Goal: Communication & Community: Answer question/provide support

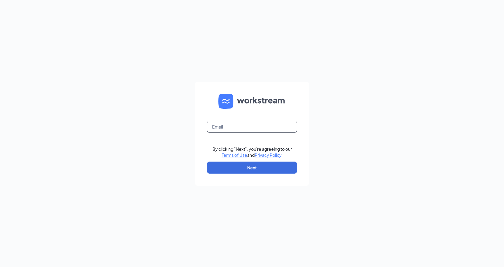
click at [239, 128] on input "text" at bounding box center [252, 127] width 90 height 12
type input "[PERSON_NAME][EMAIL_ADDRESS][DOMAIN_NAME]"
click at [250, 173] on button "Next" at bounding box center [252, 167] width 90 height 12
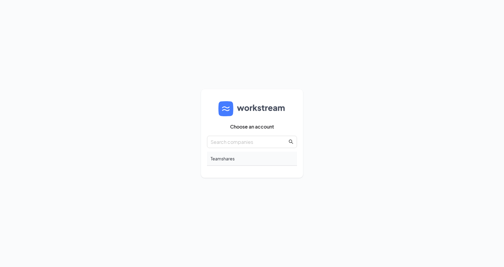
click at [222, 159] on div "Teamshares" at bounding box center [252, 158] width 90 height 14
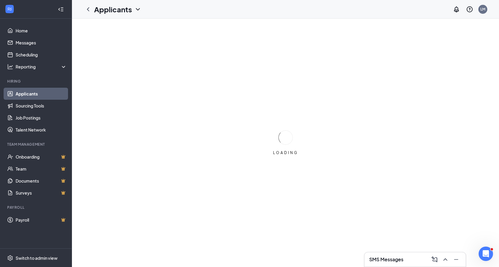
click at [32, 91] on link "Applicants" at bounding box center [41, 94] width 51 height 12
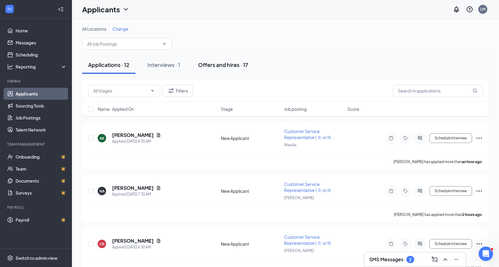
click at [219, 65] on div "Offers and hires · 17" at bounding box center [223, 64] width 50 height 7
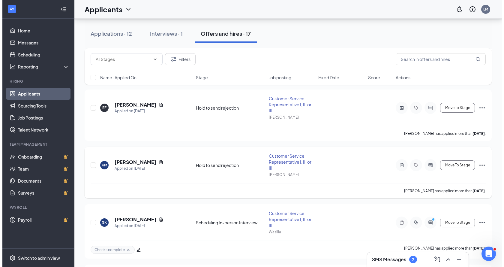
scroll to position [160, 0]
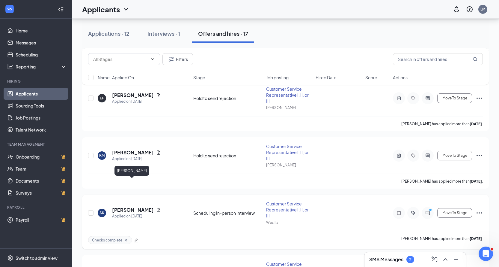
click at [129, 206] on h5 "[PERSON_NAME]" at bounding box center [133, 209] width 42 height 7
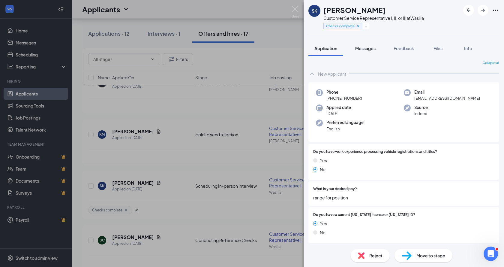
click at [361, 48] on span "Messages" at bounding box center [365, 48] width 20 height 5
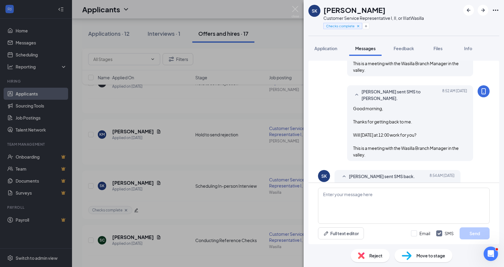
scroll to position [898, 0]
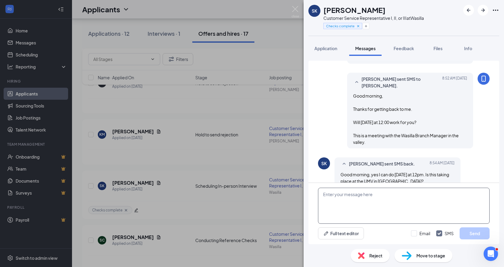
click at [333, 196] on textarea at bounding box center [404, 205] width 172 height 36
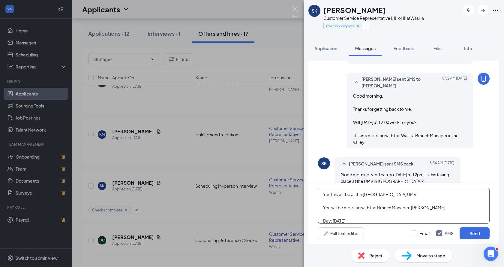
scroll to position [20, 0]
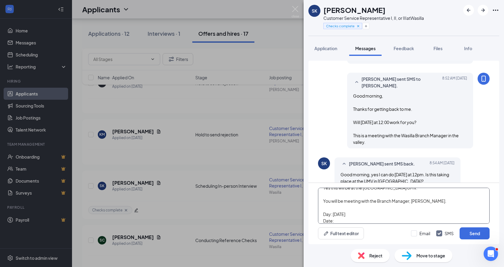
click at [337, 221] on textarea "Hello, Yes this will be at the [GEOGRAPHIC_DATA] UMV. You will be meeting with …" at bounding box center [404, 205] width 172 height 36
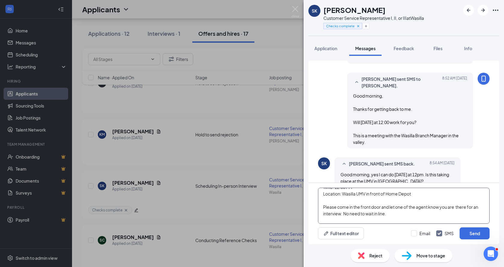
click at [429, 207] on textarea "Hello, Yes this will be at the [GEOGRAPHIC_DATA] UMV. You will be meeting with …" at bounding box center [404, 205] width 172 height 36
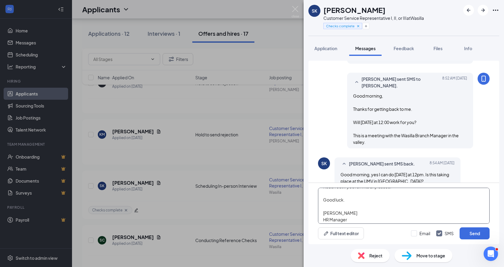
scroll to position [116, 0]
type textarea "Hello, Yes this will be at the [GEOGRAPHIC_DATA] UMV. You will be meeting with …"
click at [412, 232] on input "Email" at bounding box center [420, 233] width 19 height 6
checkbox input "true"
click at [470, 230] on button "Send" at bounding box center [475, 233] width 30 height 12
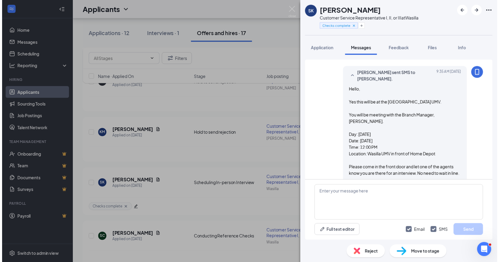
scroll to position [1240, 0]
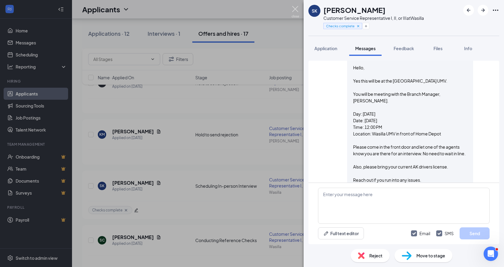
click at [296, 7] on img at bounding box center [295, 12] width 7 height 12
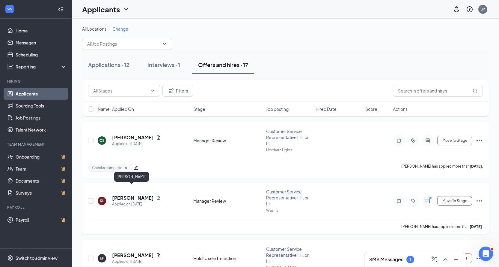
click at [130, 194] on h5 "[PERSON_NAME]" at bounding box center [133, 197] width 42 height 7
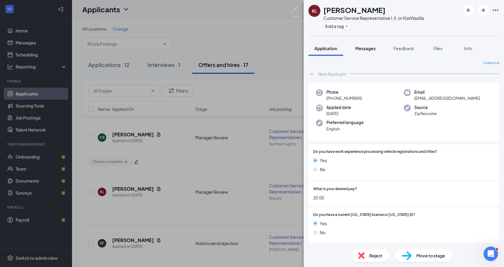
click at [369, 46] on span "Messages" at bounding box center [365, 48] width 20 height 5
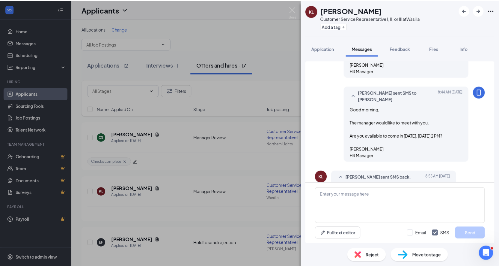
scroll to position [377, 0]
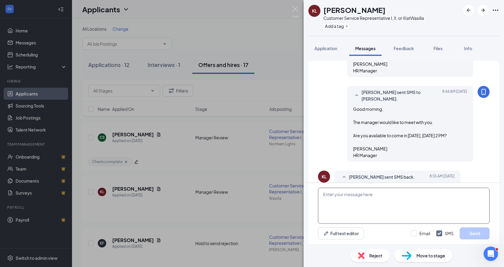
click at [348, 193] on textarea at bounding box center [404, 205] width 172 height 36
type textarea "Good mornin"
drag, startPoint x: 353, startPoint y: 194, endPoint x: 318, endPoint y: 192, distance: 35.8
click at [318, 192] on div "Good mornin Full text editor Email SMS Send" at bounding box center [403, 213] width 191 height 61
click at [295, 8] on img at bounding box center [295, 12] width 7 height 12
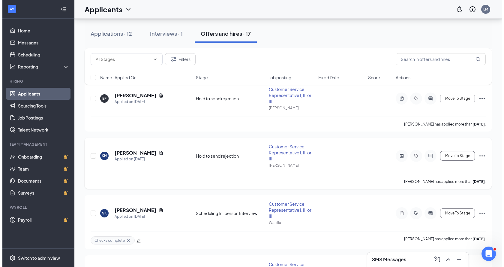
scroll to position [160, 0]
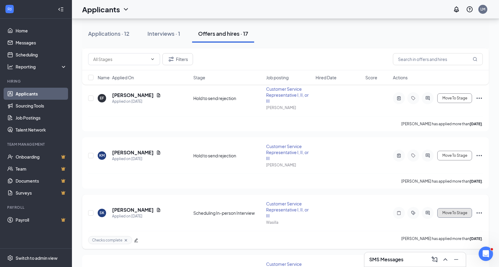
click at [453, 211] on span "Move To Stage" at bounding box center [455, 213] width 25 height 4
type input "In-Person Interview Scheduled (next stage)"
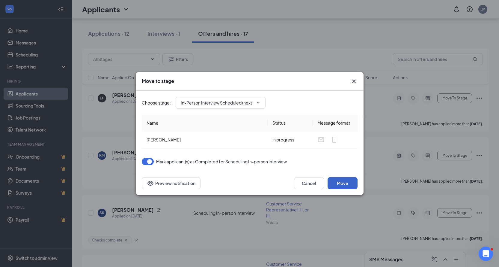
click at [348, 182] on button "Move" at bounding box center [343, 183] width 30 height 12
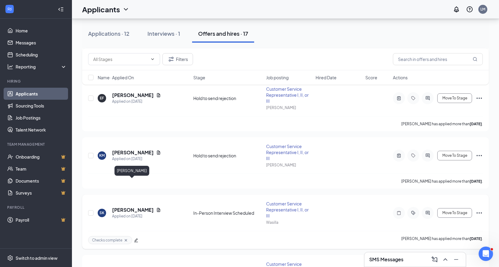
click at [132, 206] on h5 "[PERSON_NAME]" at bounding box center [133, 209] width 42 height 7
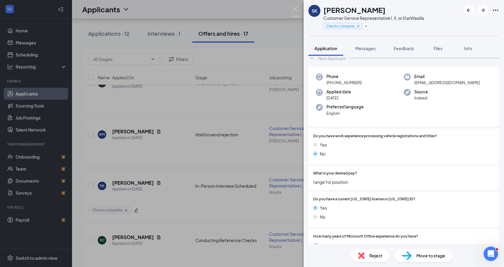
scroll to position [20, 0]
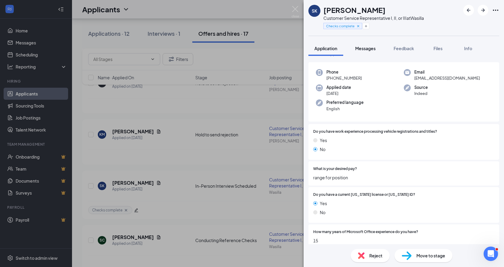
click at [363, 50] on span "Messages" at bounding box center [365, 48] width 20 height 5
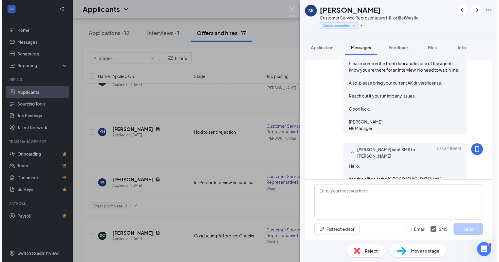
scroll to position [1044, 0]
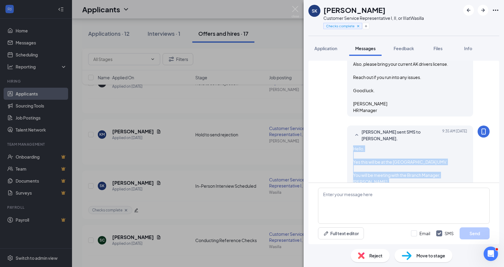
drag, startPoint x: 375, startPoint y: 153, endPoint x: 344, endPoint y: 115, distance: 48.8
click at [347, 125] on div "[PERSON_NAME] sent SMS to [PERSON_NAME]. [DATE] 9:35 AM Hello, Yes this will be…" at bounding box center [410, 212] width 126 height 175
copy span "Hello, Yes this will be at the Wasilla UMV. You will be meeting with the Branch…"
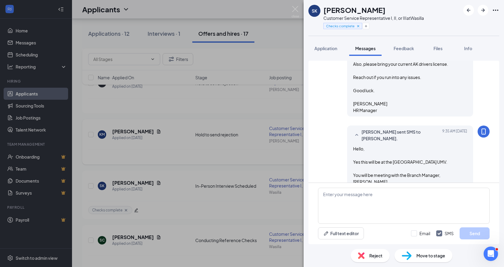
click at [166, 108] on div "SK [PERSON_NAME] Customer Service Representative I, II, or III at Wasilla Check…" at bounding box center [252, 133] width 504 height 267
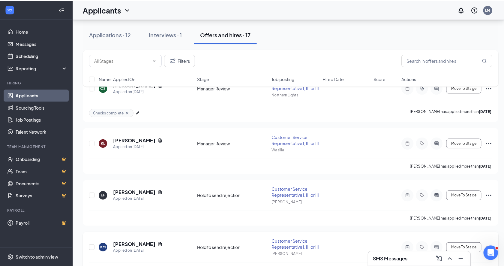
scroll to position [40, 0]
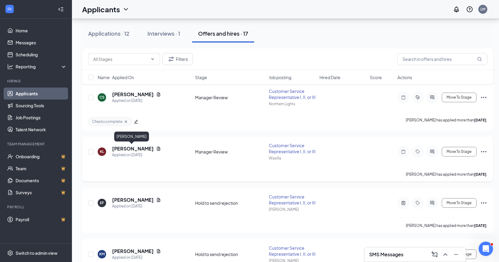
click at [136, 149] on h5 "[PERSON_NAME]" at bounding box center [133, 148] width 42 height 7
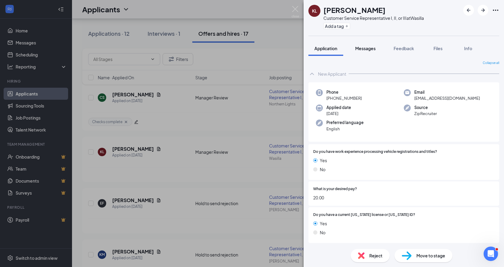
click at [364, 48] on span "Messages" at bounding box center [365, 48] width 20 height 5
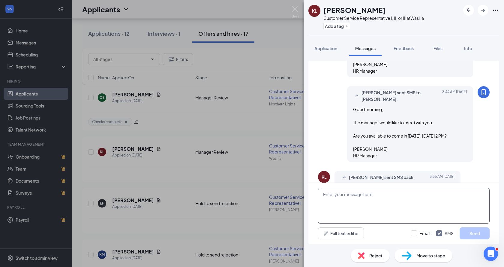
scroll to position [377, 0]
click at [345, 195] on textarea at bounding box center [404, 205] width 172 height 36
paste textarea "Hello, Yes this will be at the [GEOGRAPHIC_DATA] UMV. You will be meeting with …"
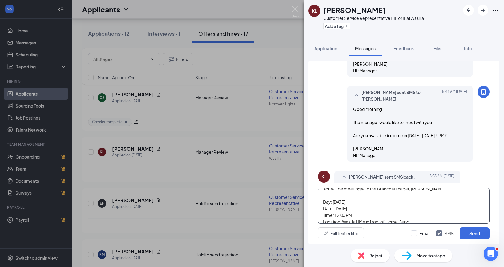
scroll to position [12, 0]
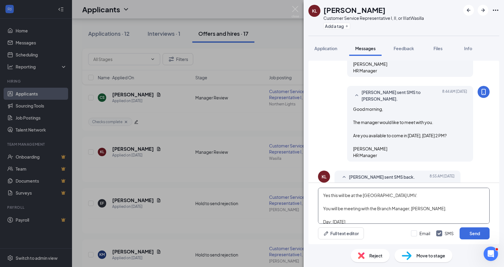
drag, startPoint x: 391, startPoint y: 196, endPoint x: 322, endPoint y: 197, distance: 69.0
click at [322, 197] on textarea "Hello, Yes this will be at the [GEOGRAPHIC_DATA] UMV. You will be meeting with …" at bounding box center [404, 205] width 172 height 36
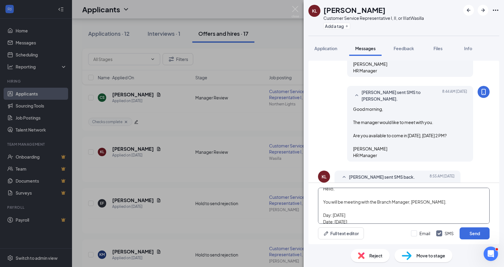
scroll to position [0, 0]
click at [376, 208] on textarea "Hello, You will be meeting with the Branch Manager, [PERSON_NAME]. Day: [DATE] …" at bounding box center [404, 205] width 172 height 36
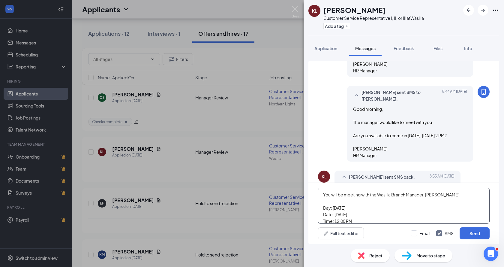
scroll to position [20, 0]
drag, startPoint x: 349, startPoint y: 200, endPoint x: 333, endPoint y: 201, distance: 15.3
click at [333, 201] on textarea "Hello, You will be meeting with the Wasilla Branch Manager, [PERSON_NAME]. Day:…" at bounding box center [404, 205] width 172 height 36
click at [344, 205] on textarea "Hello, You will be meeting with the Wasilla Branch Manager, [PERSON_NAME]. Day:…" at bounding box center [404, 205] width 172 height 36
click at [337, 213] on textarea "Hello, You will be meeting with the Wasilla Branch Manager, [PERSON_NAME]. Day:…" at bounding box center [404, 205] width 172 height 36
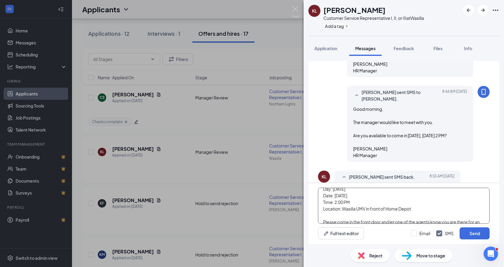
drag, startPoint x: 419, startPoint y: 221, endPoint x: 345, endPoint y: 193, distance: 79.1
click at [345, 193] on textarea "Hello, You will be meeting with the Wasilla Branch Manager, [PERSON_NAME]. Day:…" at bounding box center [404, 205] width 172 height 36
click at [342, 212] on textarea "Hello, You will be meeting with the Wasilla Branch Manager, [PERSON_NAME]. Day:…" at bounding box center [404, 205] width 172 height 36
drag, startPoint x: 343, startPoint y: 212, endPoint x: 362, endPoint y: 210, distance: 19.3
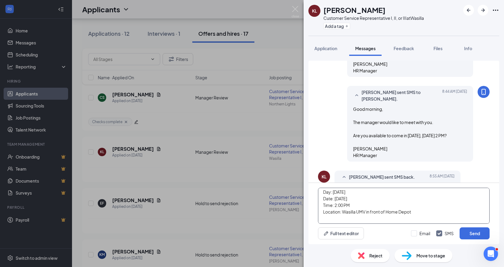
click at [362, 210] on textarea "Hello, You will be meeting with the Wasilla Branch Manager, [PERSON_NAME]. Day:…" at bounding box center [404, 205] width 172 height 36
drag, startPoint x: 414, startPoint y: 211, endPoint x: 344, endPoint y: 210, distance: 69.9
click at [344, 210] on textarea "Hello, You will be meeting with the Wasilla Branch Manager, [PERSON_NAME]. Day:…" at bounding box center [404, 205] width 172 height 36
click at [423, 210] on textarea "Hello, You will be meeting with the Wasilla Branch Manager, [PERSON_NAME]. Day:…" at bounding box center [404, 205] width 172 height 36
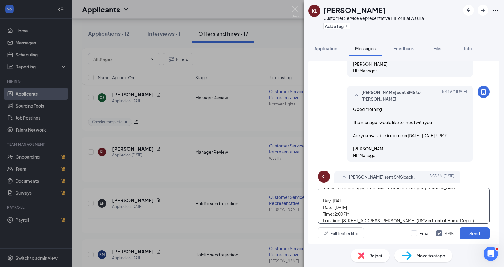
click at [336, 206] on textarea "Hello, You will be meeting with the Wasilla Branch Manager, [PERSON_NAME]. Day:…" at bounding box center [404, 205] width 172 height 36
click at [369, 209] on textarea "Hello, You will be meeting with the Wasilla Branch Manager, [PERSON_NAME]. Day:…" at bounding box center [404, 205] width 172 height 36
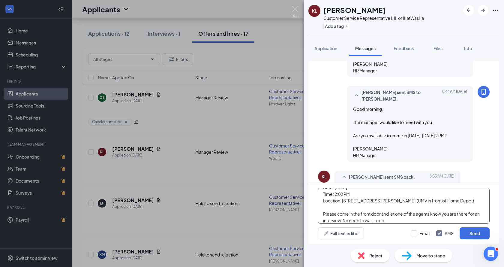
type textarea "Hello, You will be meeting with the Wasilla Branch Manager, [PERSON_NAME]. Day:…"
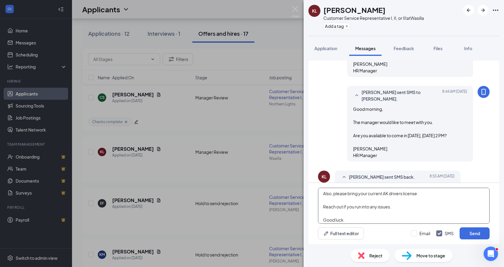
scroll to position [103, 0]
click at [415, 235] on input "Email" at bounding box center [420, 233] width 19 height 6
checkbox input "true"
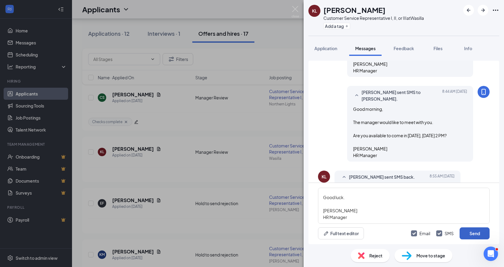
click at [469, 232] on button "Send" at bounding box center [475, 233] width 30 height 12
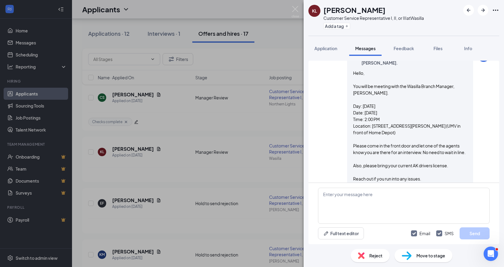
scroll to position [719, 0]
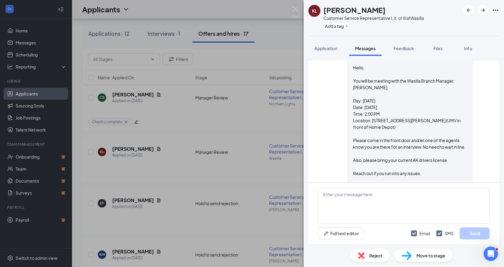
click at [426, 257] on span "Move to stage" at bounding box center [430, 255] width 29 height 7
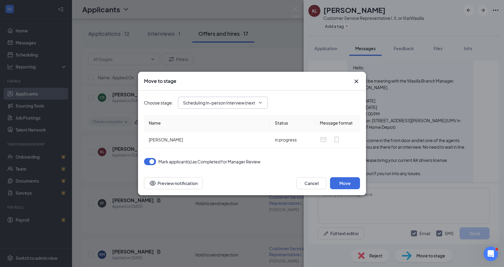
click at [262, 104] on icon "ChevronDown" at bounding box center [260, 102] width 5 height 5
click at [229, 102] on input "Scheduling In-person Interview (next stage)" at bounding box center [219, 102] width 73 height 7
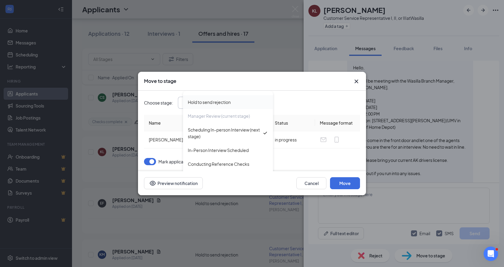
scroll to position [60, 0]
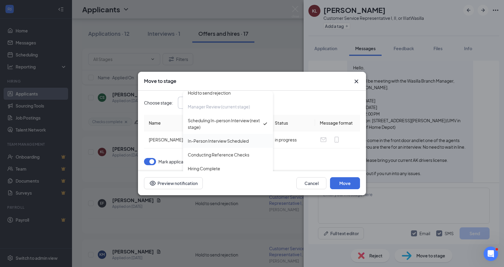
click at [213, 142] on div "In-Person Interview Scheduled" at bounding box center [218, 140] width 61 height 7
type input "In-Person Interview Scheduled"
